Goal: Check status: Check status

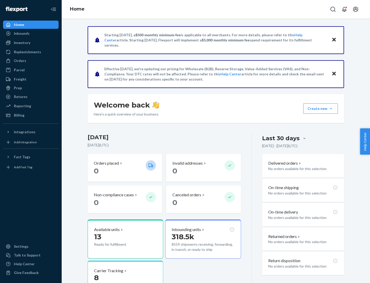
click at [331, 109] on button "Create new Create new inbound Create new order Create new product" at bounding box center [320, 108] width 35 height 10
click at [21, 33] on div "Inbounds" at bounding box center [22, 33] width 16 height 5
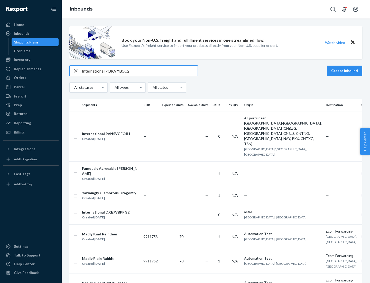
type input "International 7QKVYB5C29"
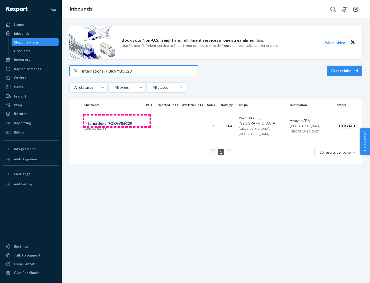
click at [117, 126] on div "Created [DATE]" at bounding box center [108, 128] width 47 height 5
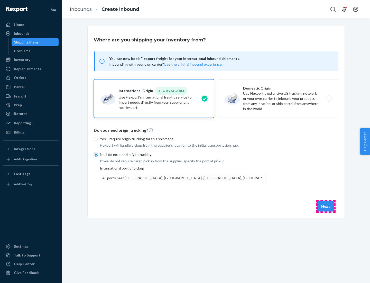
click at [326, 206] on button "Next" at bounding box center [325, 206] width 17 height 10
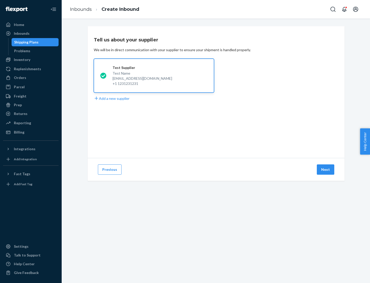
click at [326, 169] on button "Next" at bounding box center [325, 169] width 17 height 10
